Goal: Check status

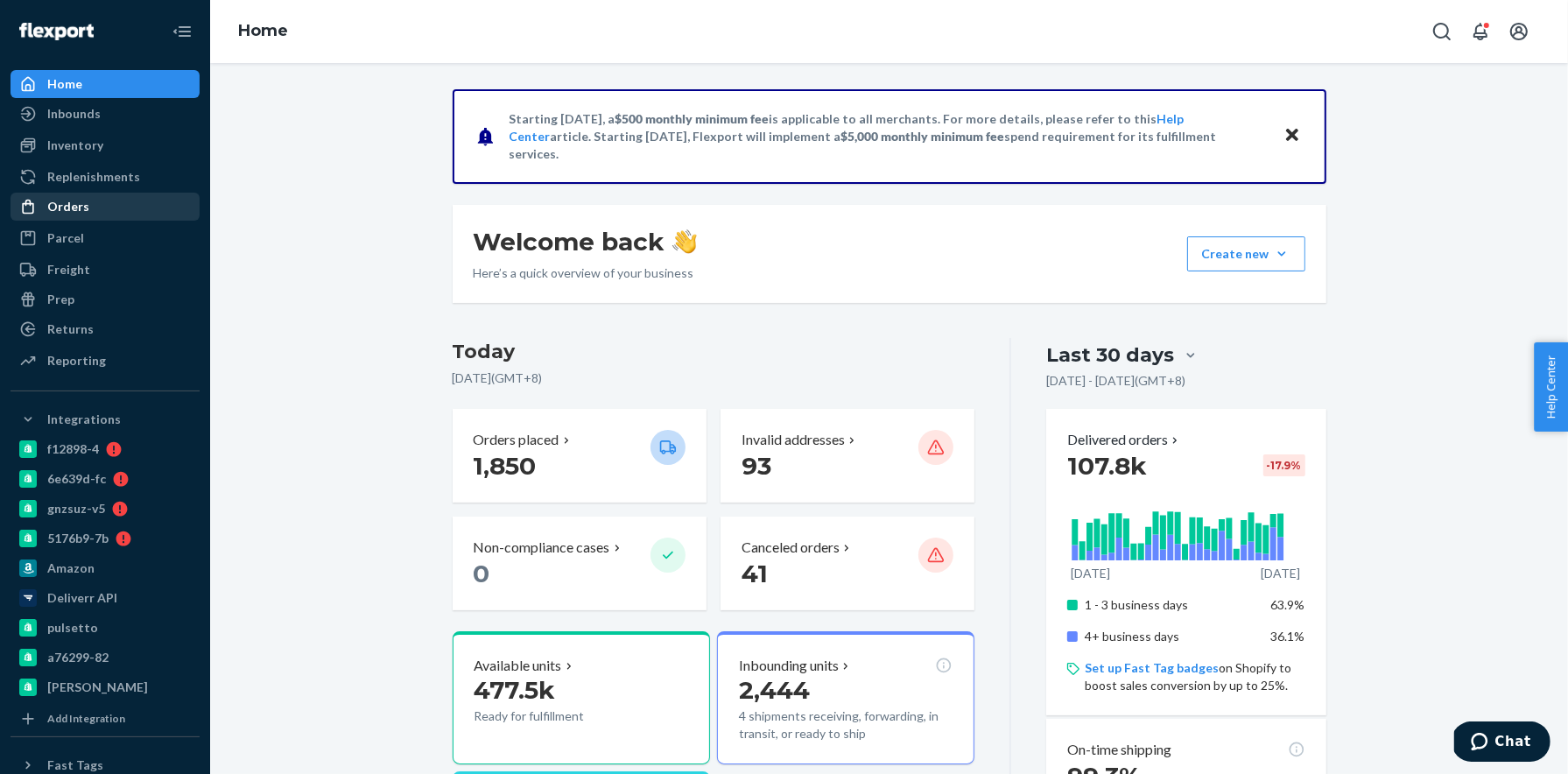
click at [79, 205] on div "Orders" at bounding box center [67, 207] width 42 height 18
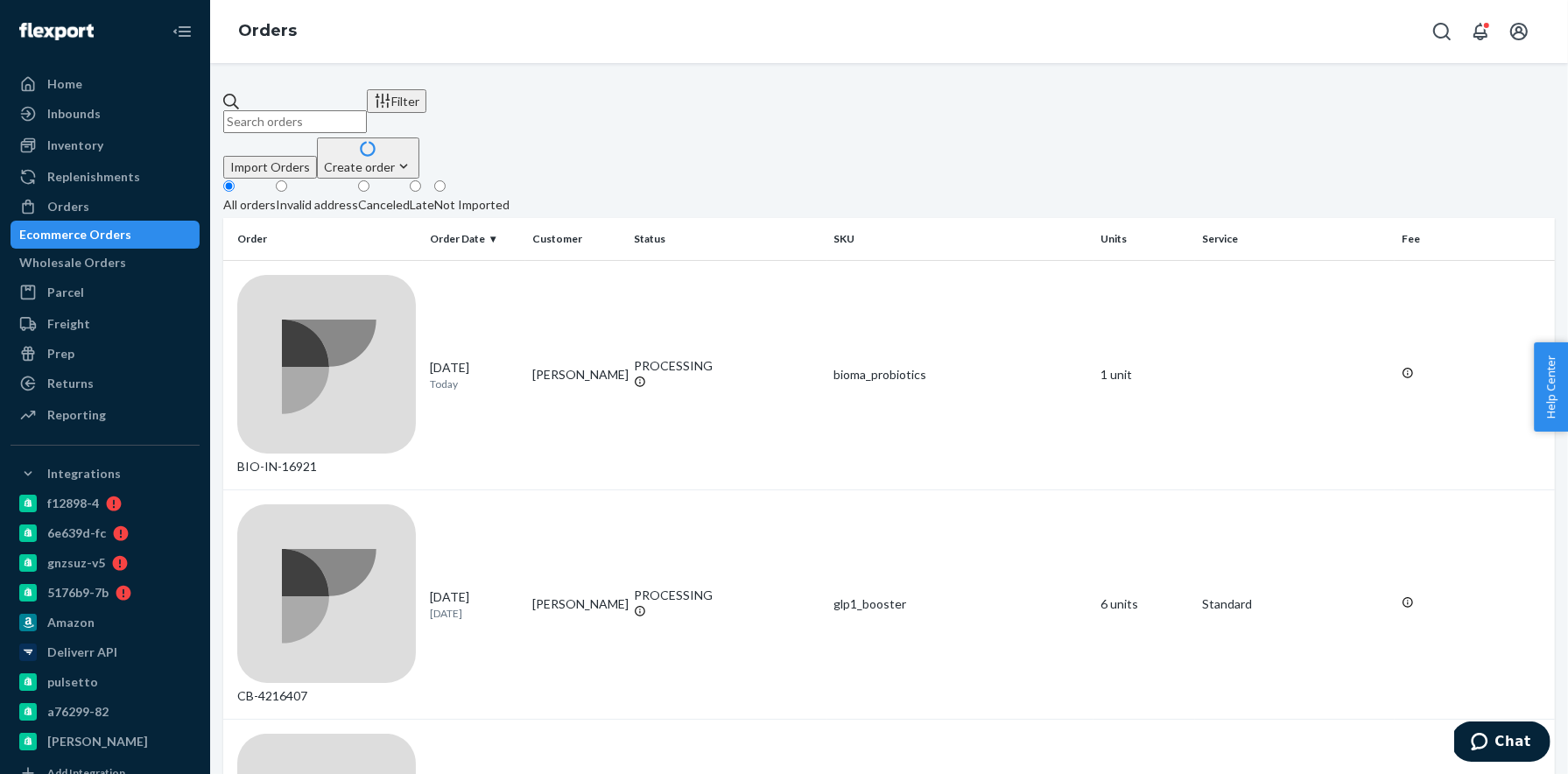
click at [311, 110] on input "text" at bounding box center [295, 122] width 144 height 23
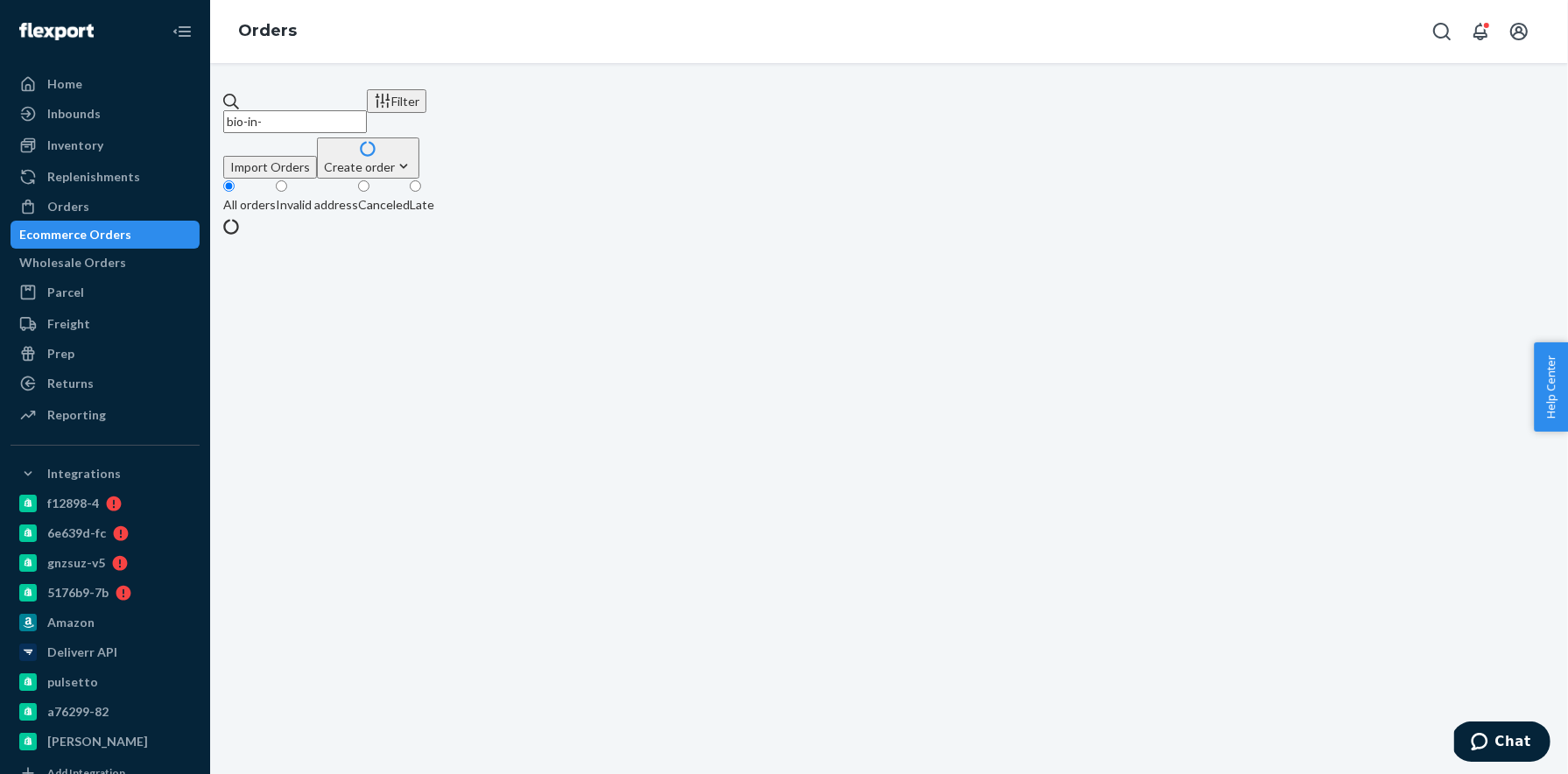
paste input "16921"
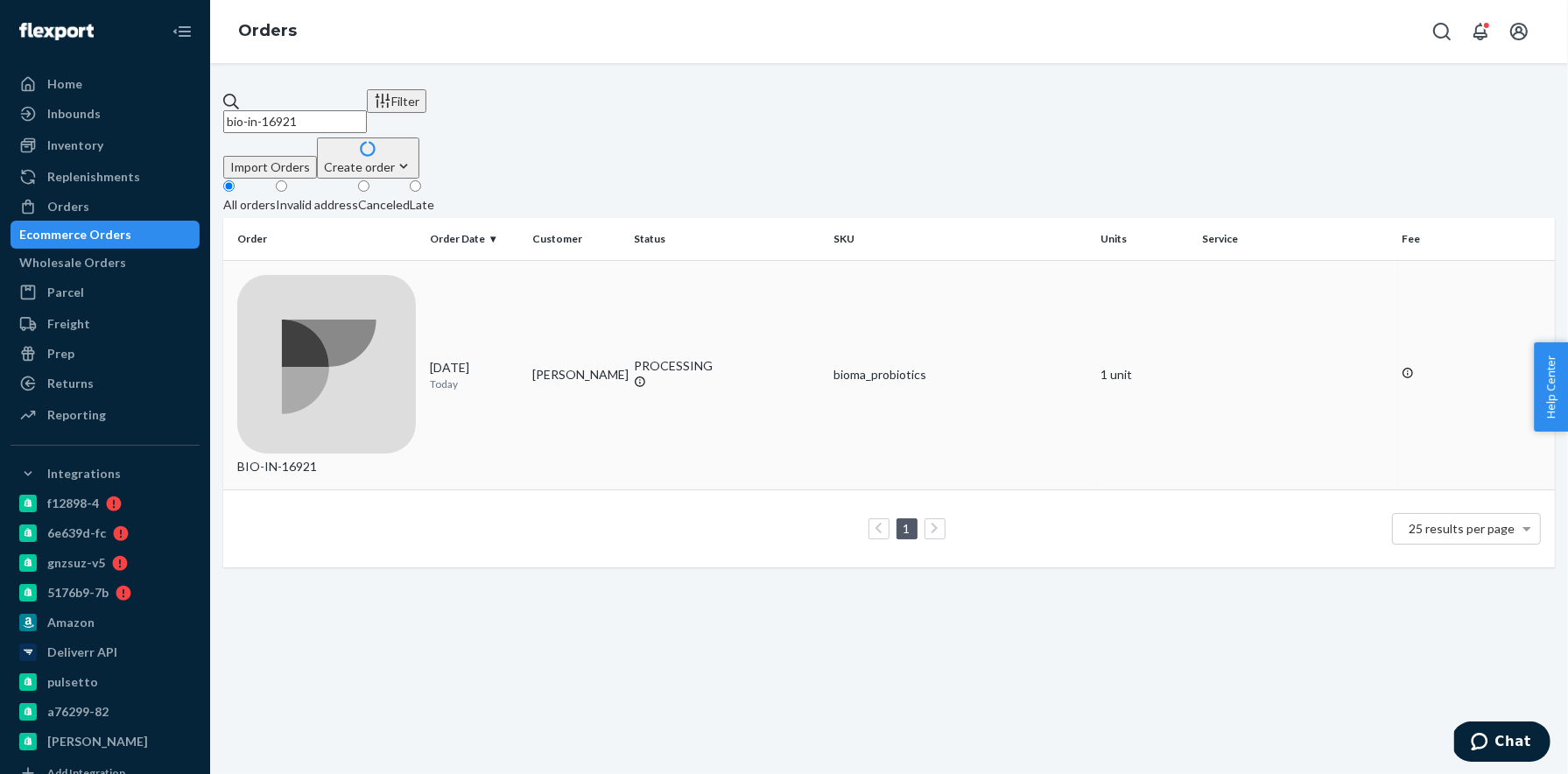
type input "bio-in-16921"
click at [303, 275] on div "BIO-IN-16921" at bounding box center [326, 375] width 178 height 201
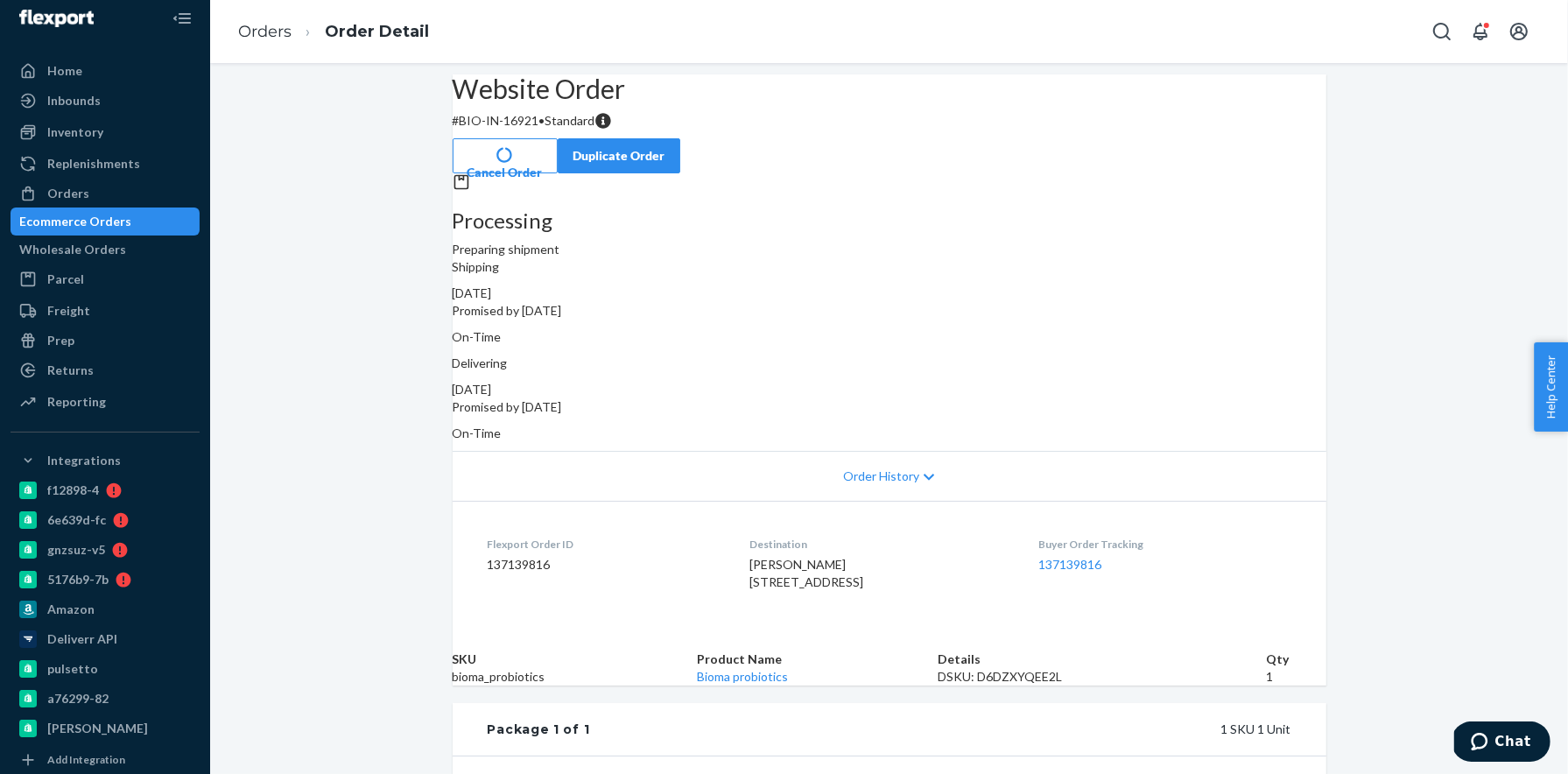
scroll to position [12, 0]
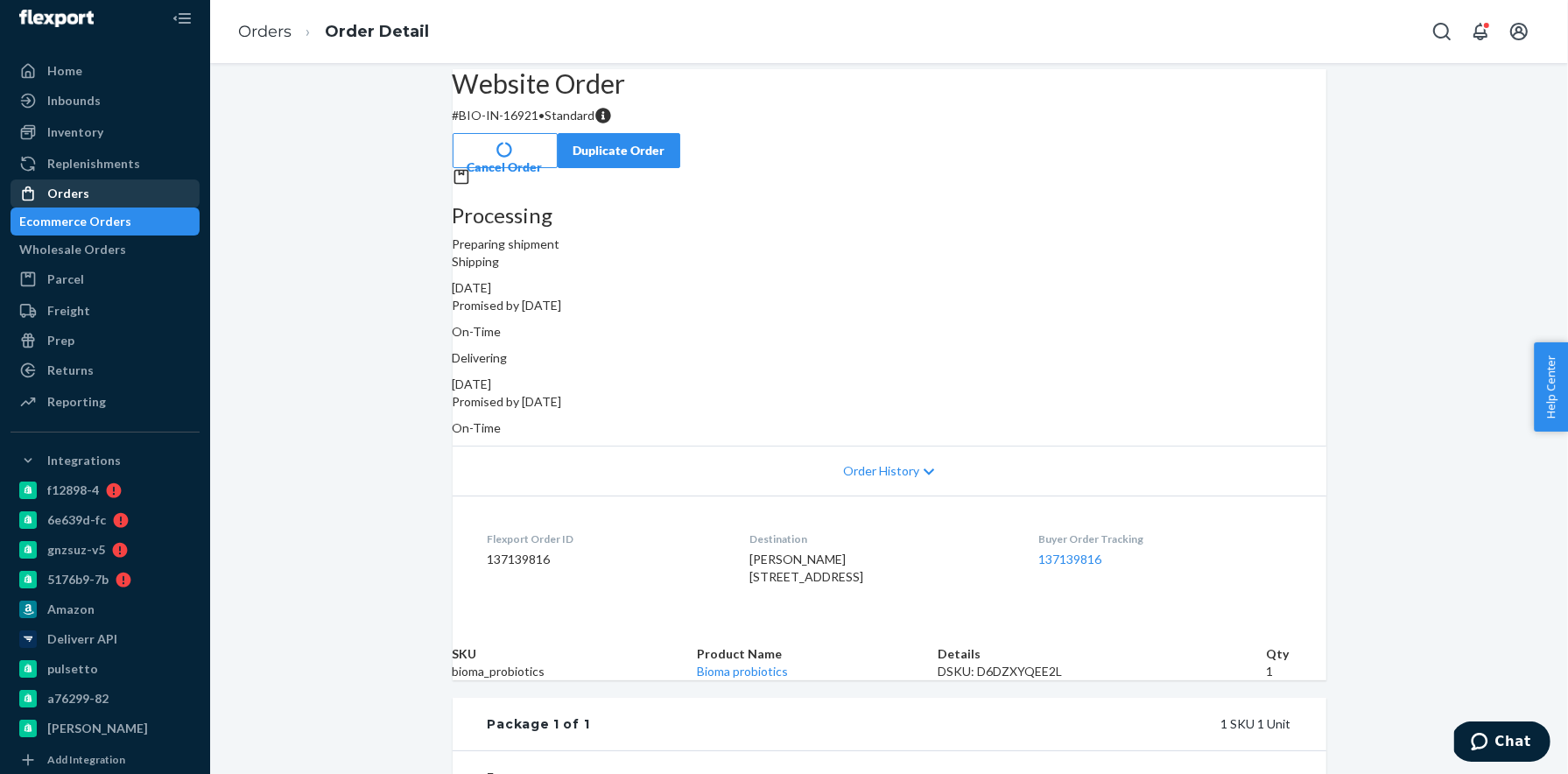
click at [115, 194] on div "Orders" at bounding box center [105, 194] width 185 height 25
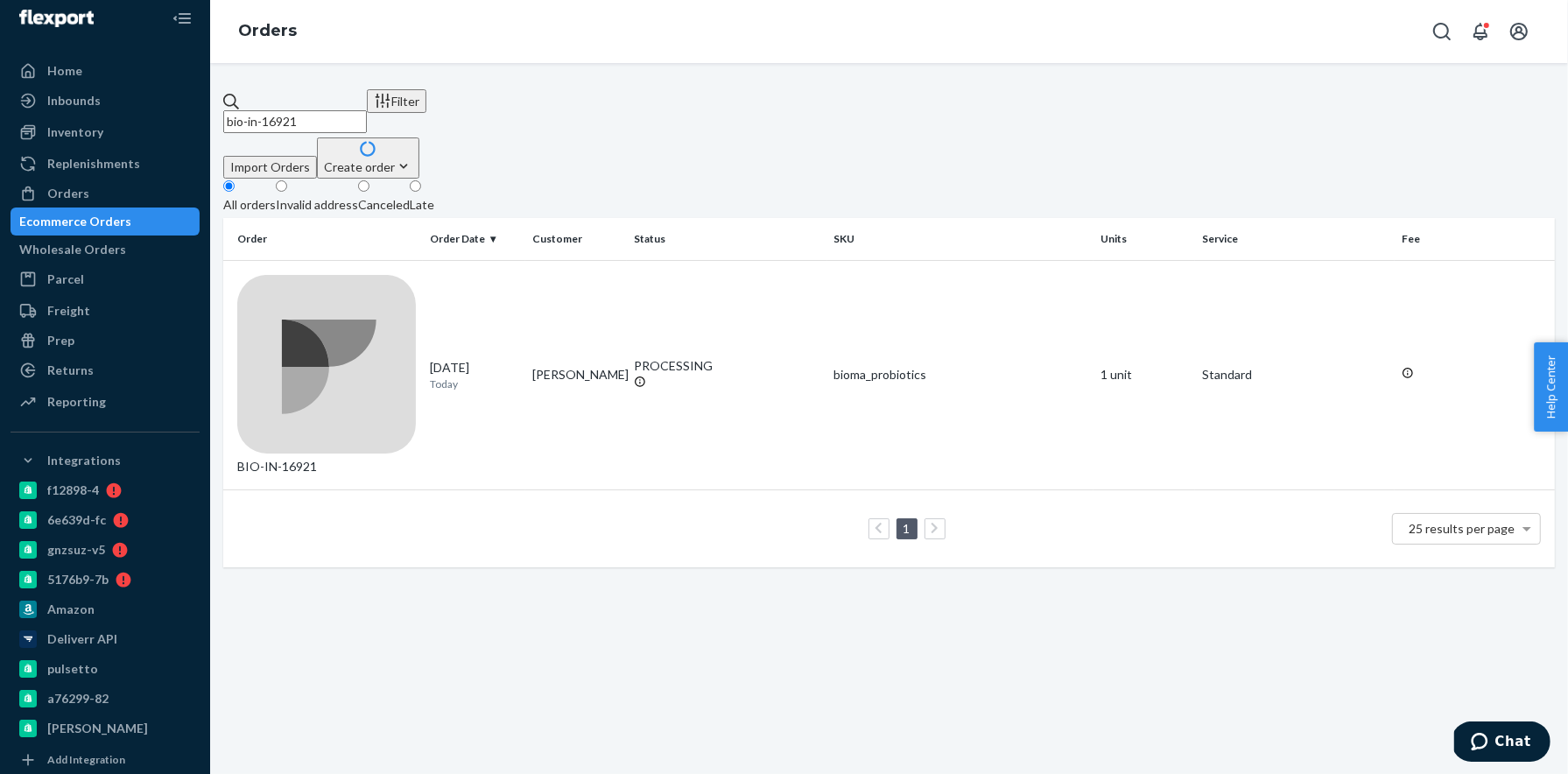
drag, startPoint x: 289, startPoint y: 107, endPoint x: 445, endPoint y: 111, distance: 156.1
click at [366, 111] on input "bio-in-16921" at bounding box center [295, 122] width 144 height 23
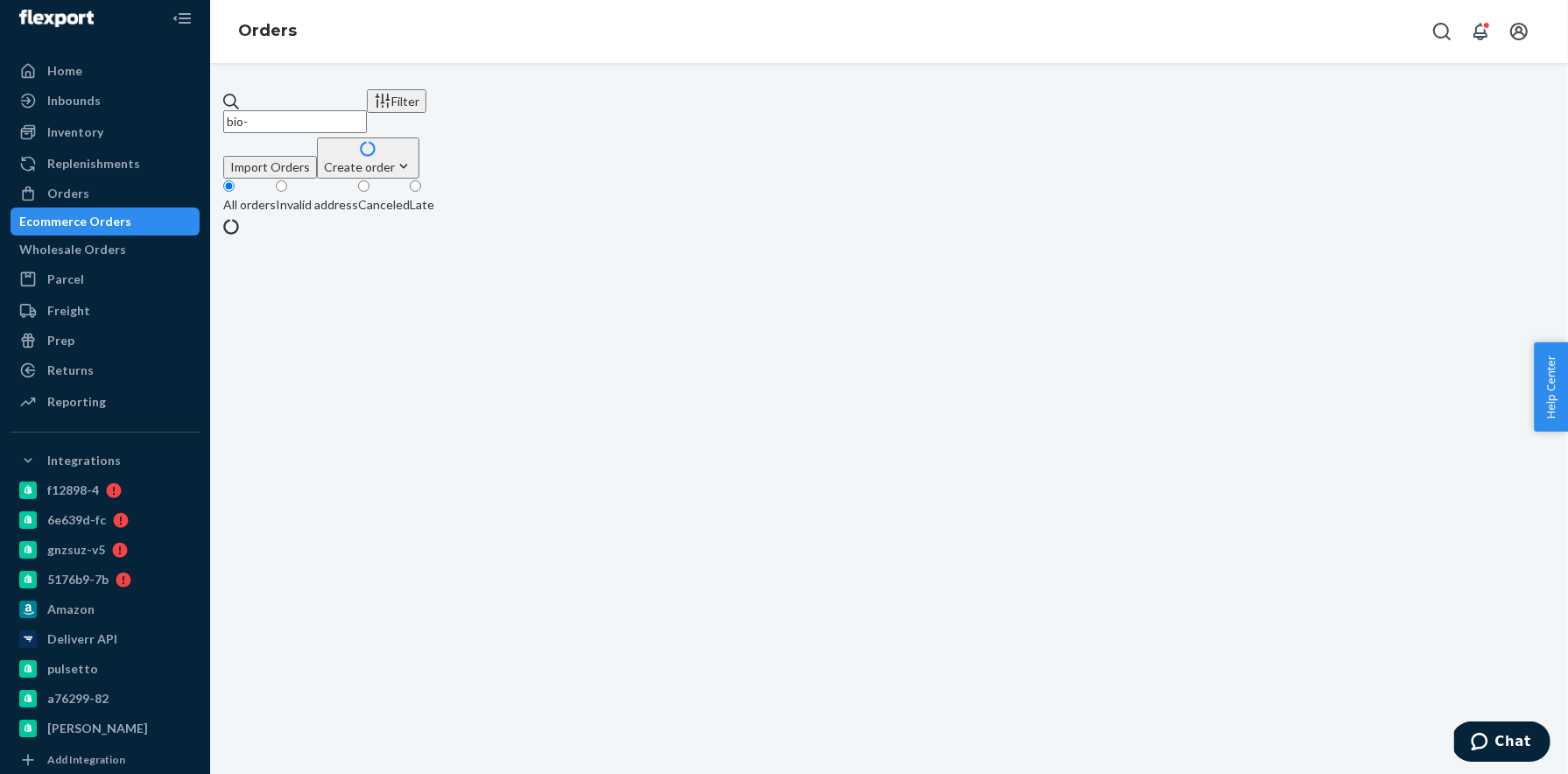
paste input "2766075"
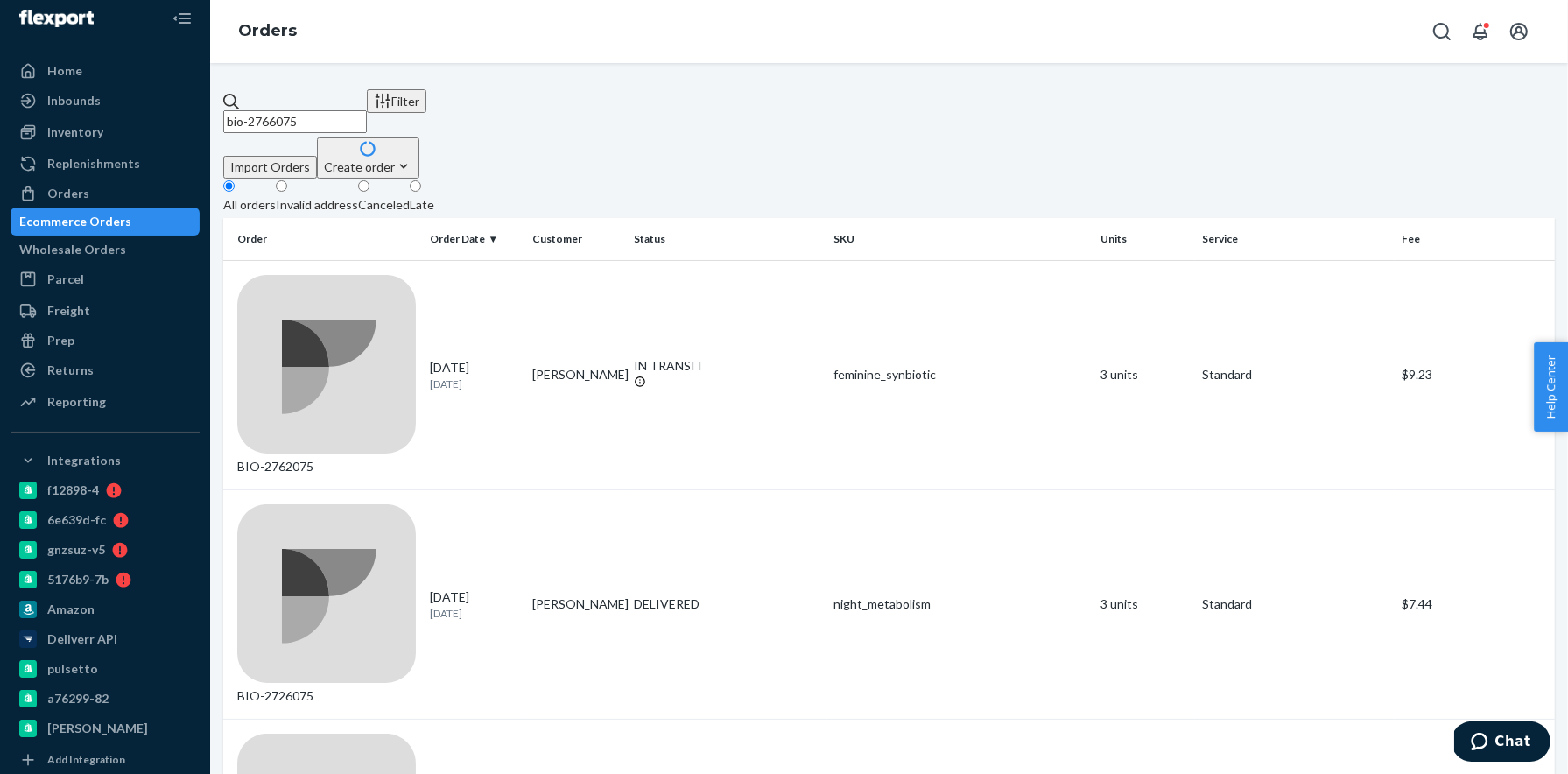
type input "bio-2766075"
